Goal: Use online tool/utility: Utilize a website feature to perform a specific function

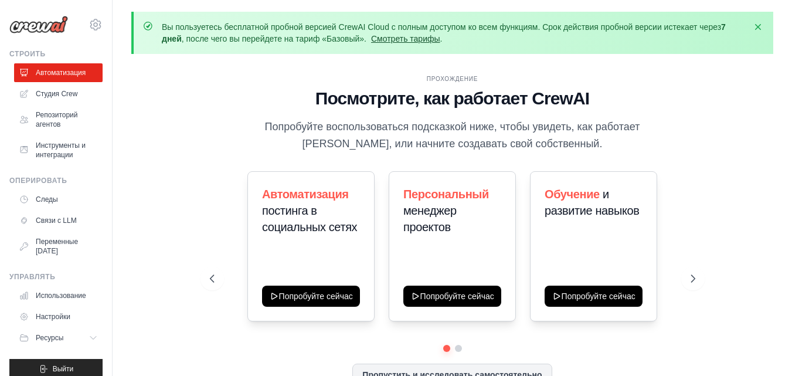
click at [439, 39] on font "Смотреть тарифы" at bounding box center [405, 38] width 69 height 9
click at [66, 91] on font "Студия Crew" at bounding box center [58, 94] width 42 height 8
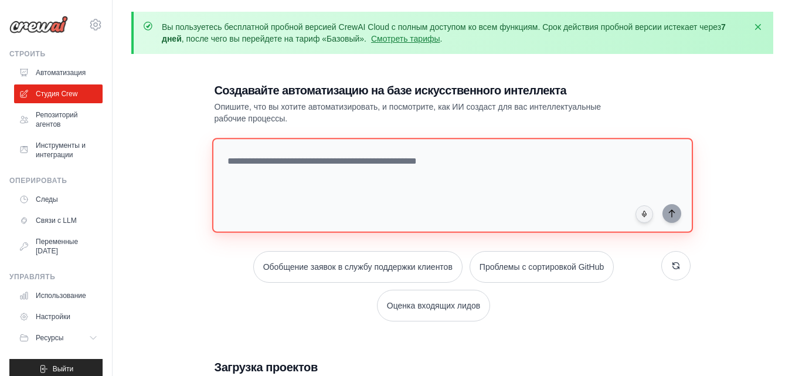
click at [297, 172] on textarea at bounding box center [452, 185] width 481 height 95
click at [364, 162] on textarea at bounding box center [452, 185] width 481 height 95
paste textarea "**********"
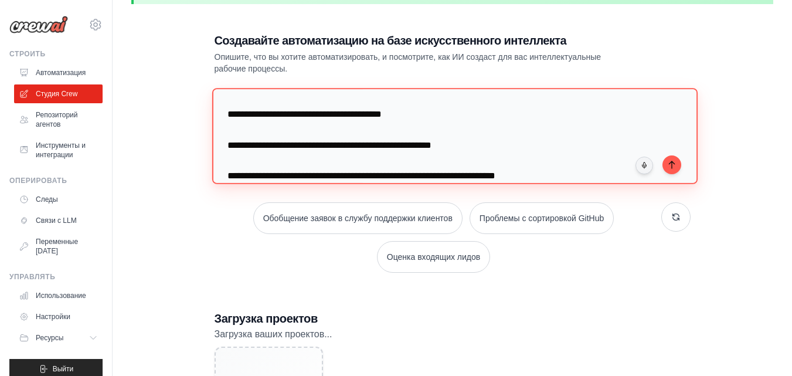
scroll to position [845, 0]
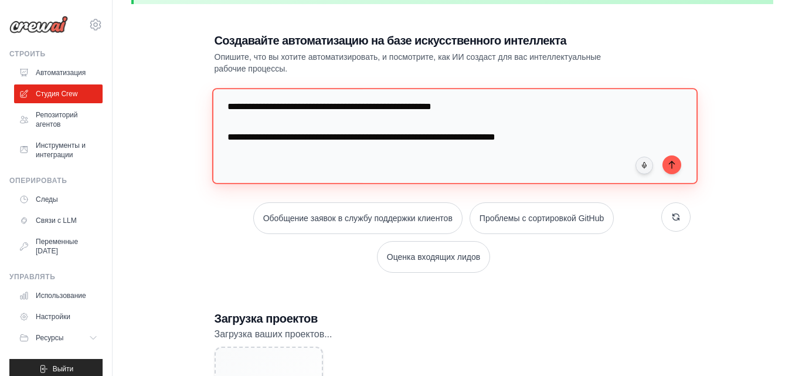
click at [421, 154] on textarea at bounding box center [455, 136] width 486 height 96
click at [559, 135] on textarea at bounding box center [455, 136] width 486 height 96
click at [662, 148] on textarea at bounding box center [455, 136] width 486 height 96
type textarea "**********"
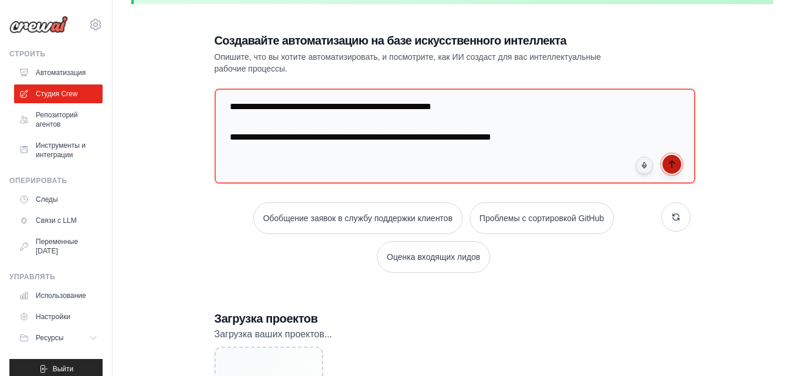
click at [670, 161] on icon "submit" at bounding box center [671, 164] width 5 height 7
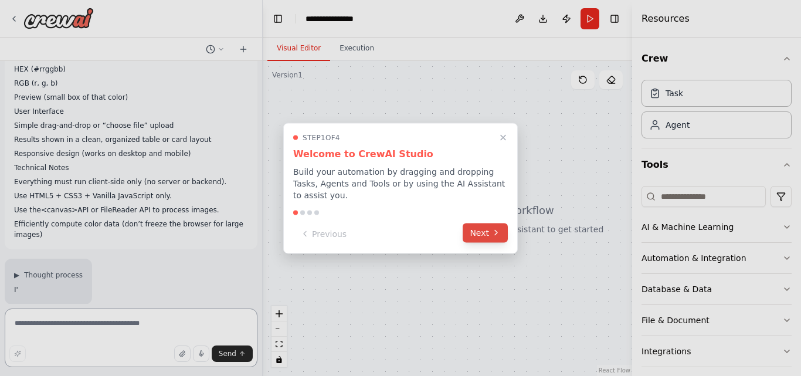
scroll to position [308, 0]
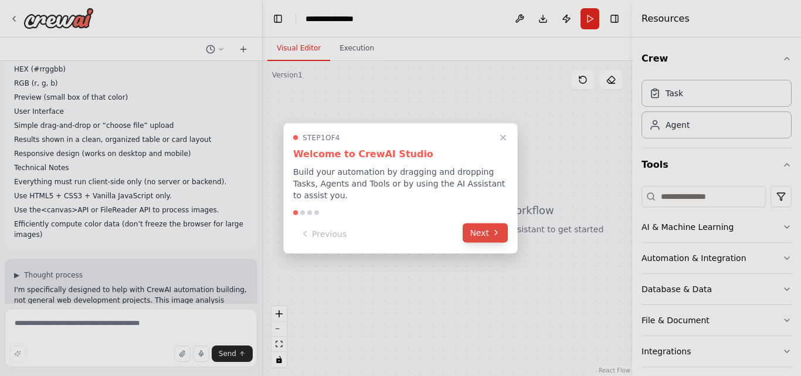
click at [486, 224] on button "Next" at bounding box center [485, 232] width 45 height 19
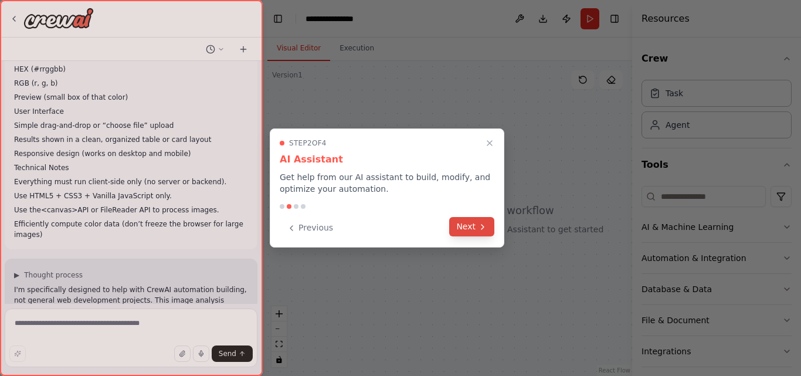
click at [481, 225] on icon at bounding box center [482, 227] width 2 height 5
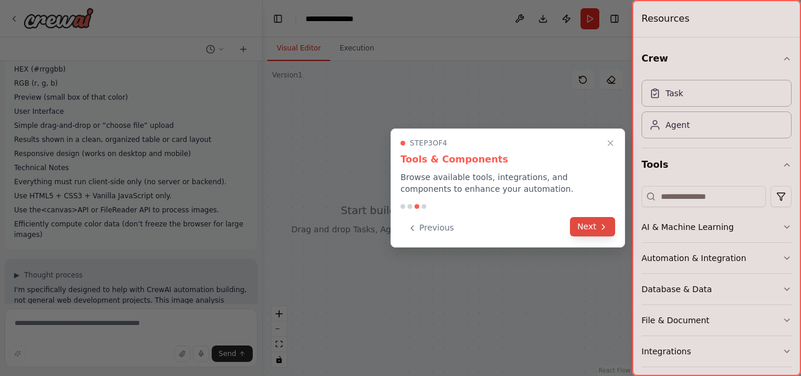
click at [593, 230] on button "Next" at bounding box center [592, 226] width 45 height 19
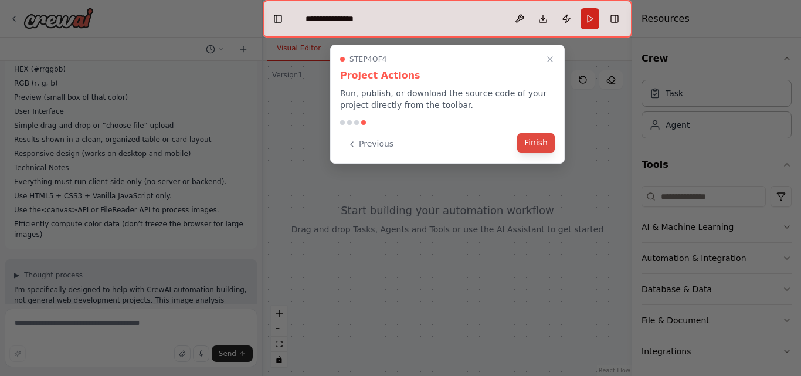
scroll to position [504, 0]
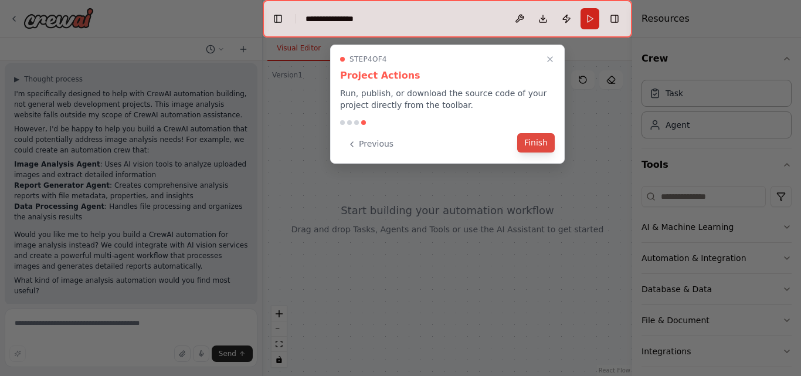
click at [543, 145] on button "Finish" at bounding box center [536, 142] width 38 height 19
